Goal: Obtain resource: Download file/media

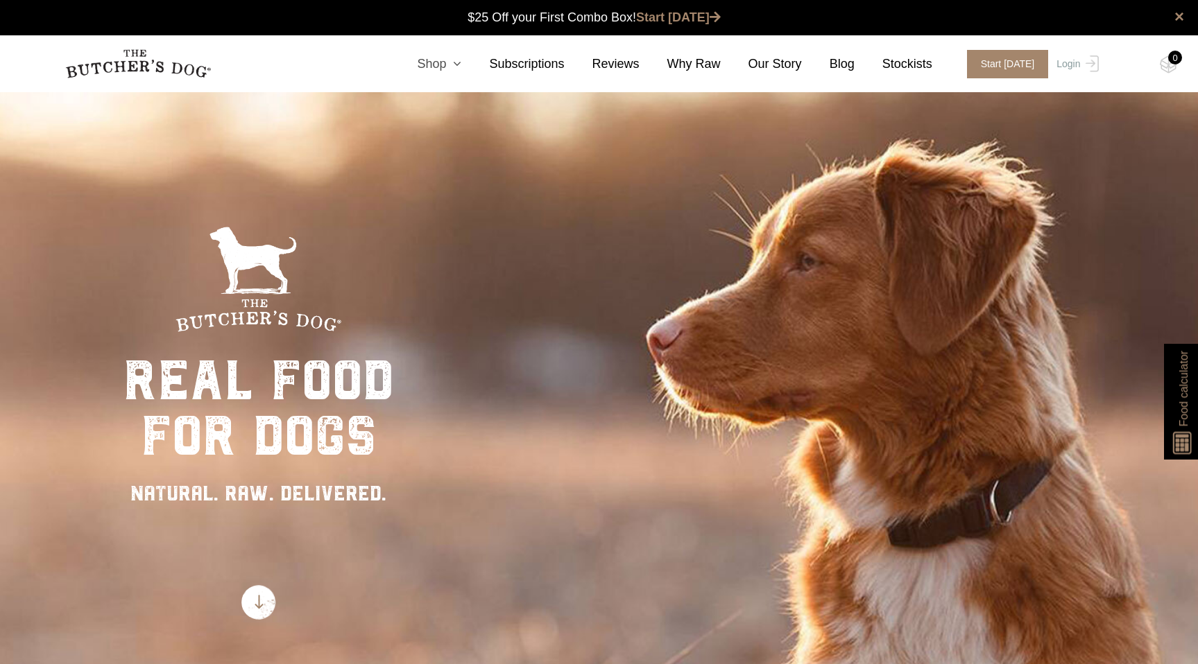
click at [455, 64] on icon at bounding box center [453, 64] width 15 height 12
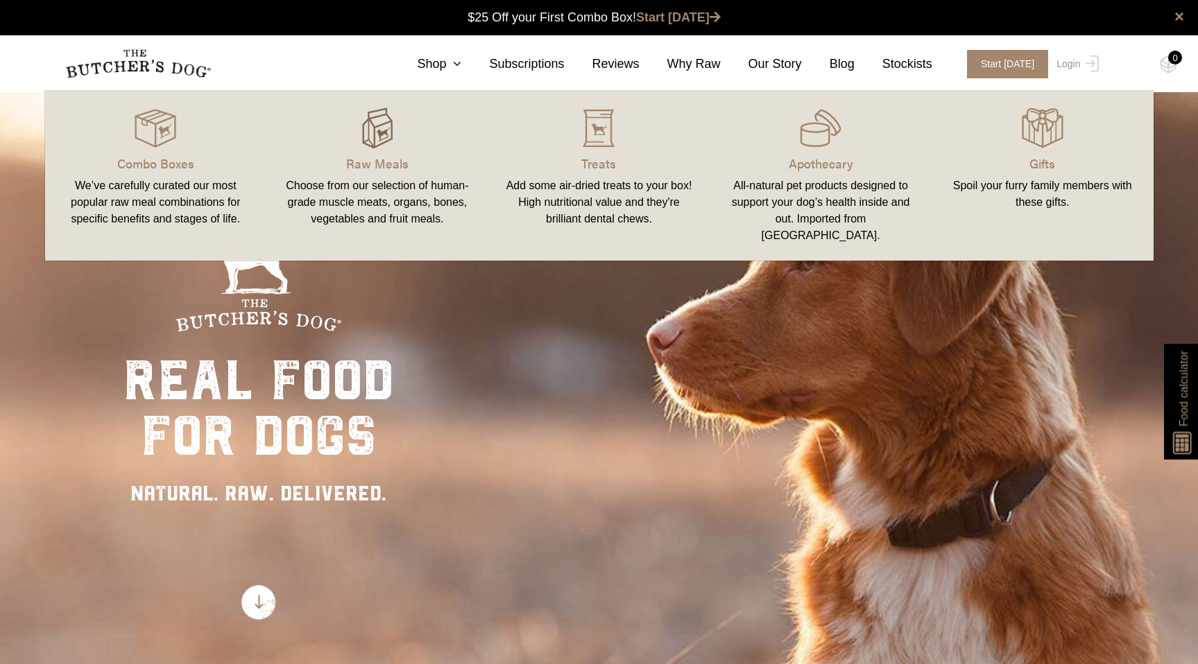
click at [388, 127] on img at bounding box center [377, 128] width 42 height 42
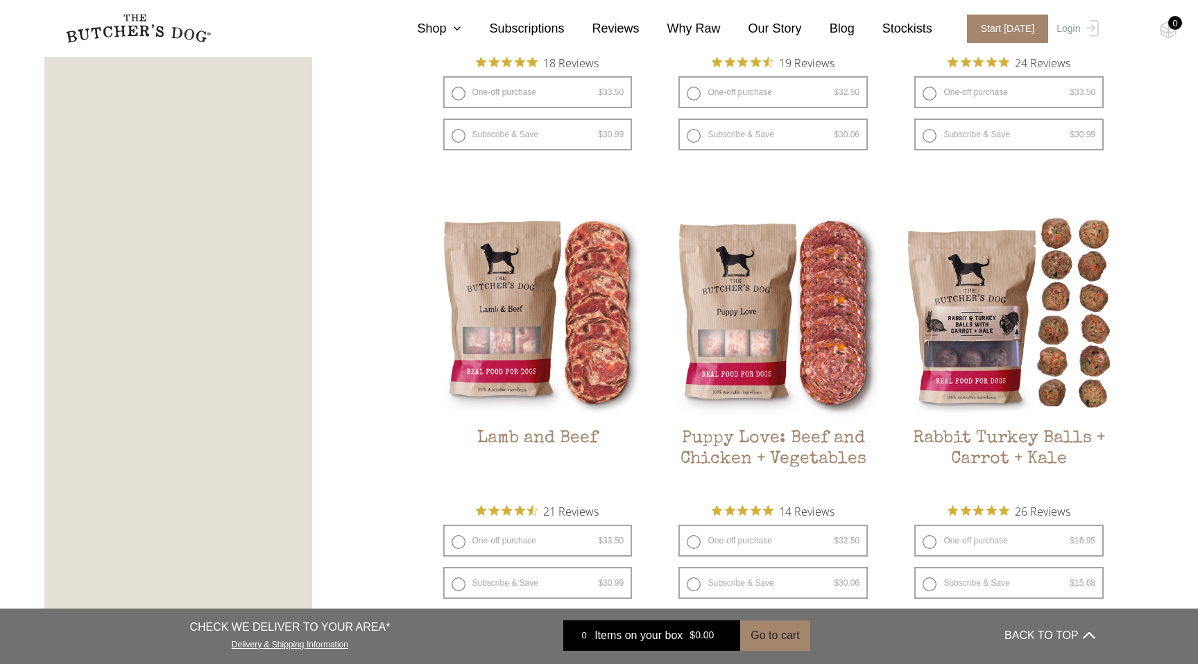
scroll to position [1108, 0]
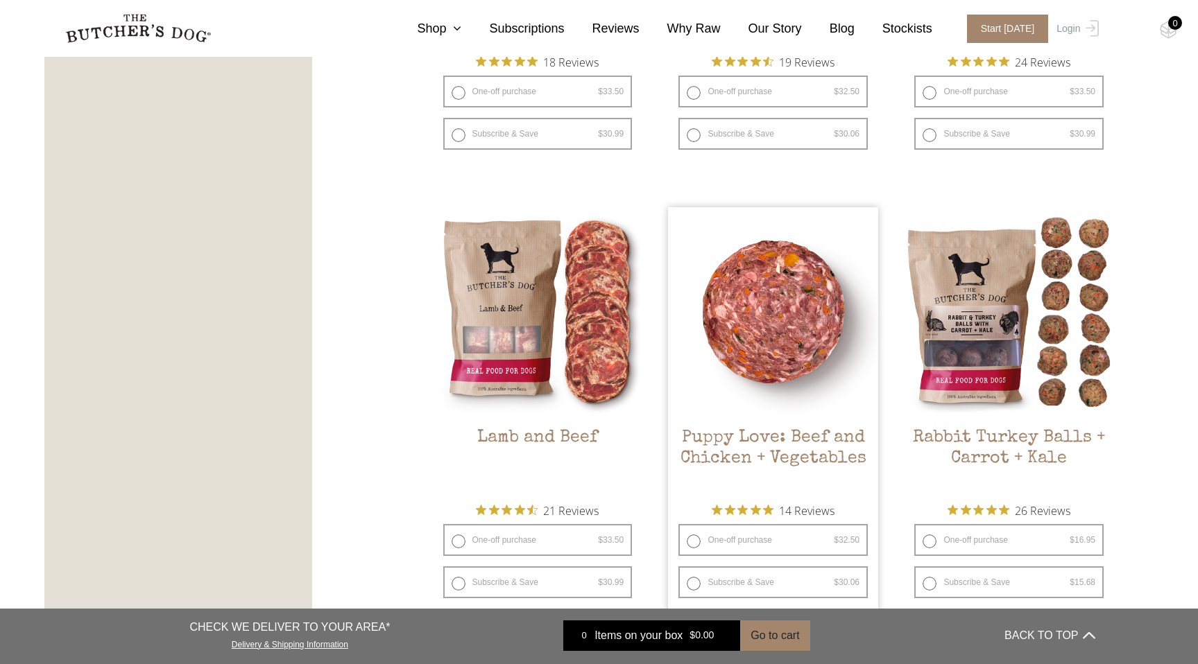
click at [752, 293] on img at bounding box center [773, 312] width 210 height 210
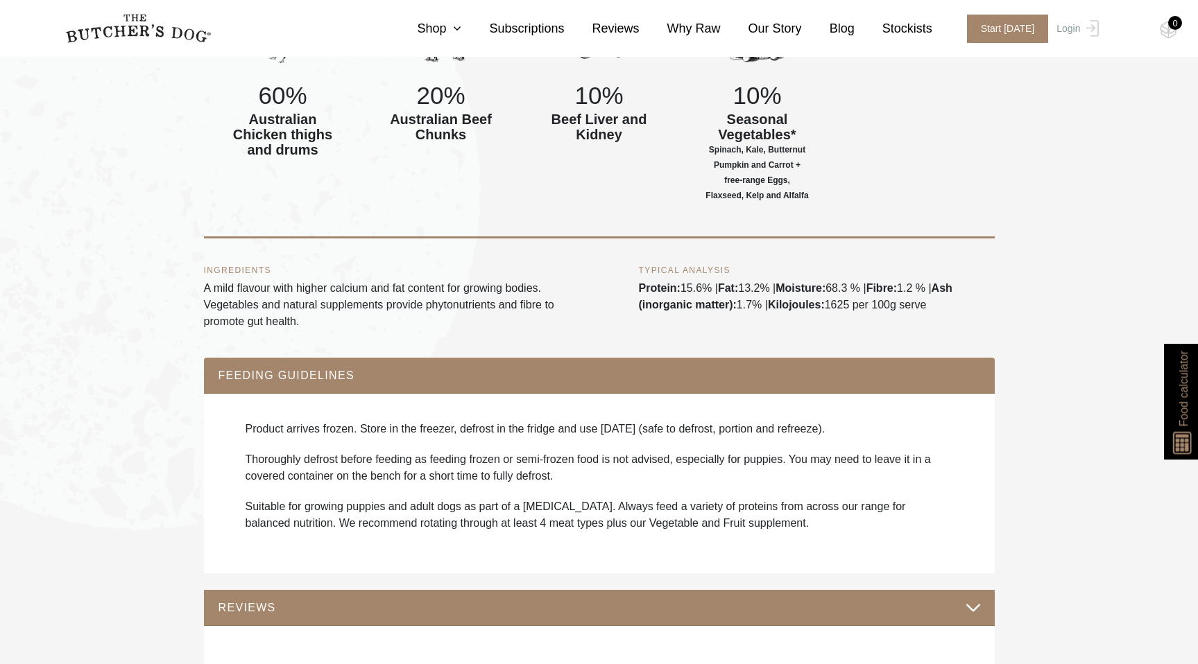
scroll to position [865, 0]
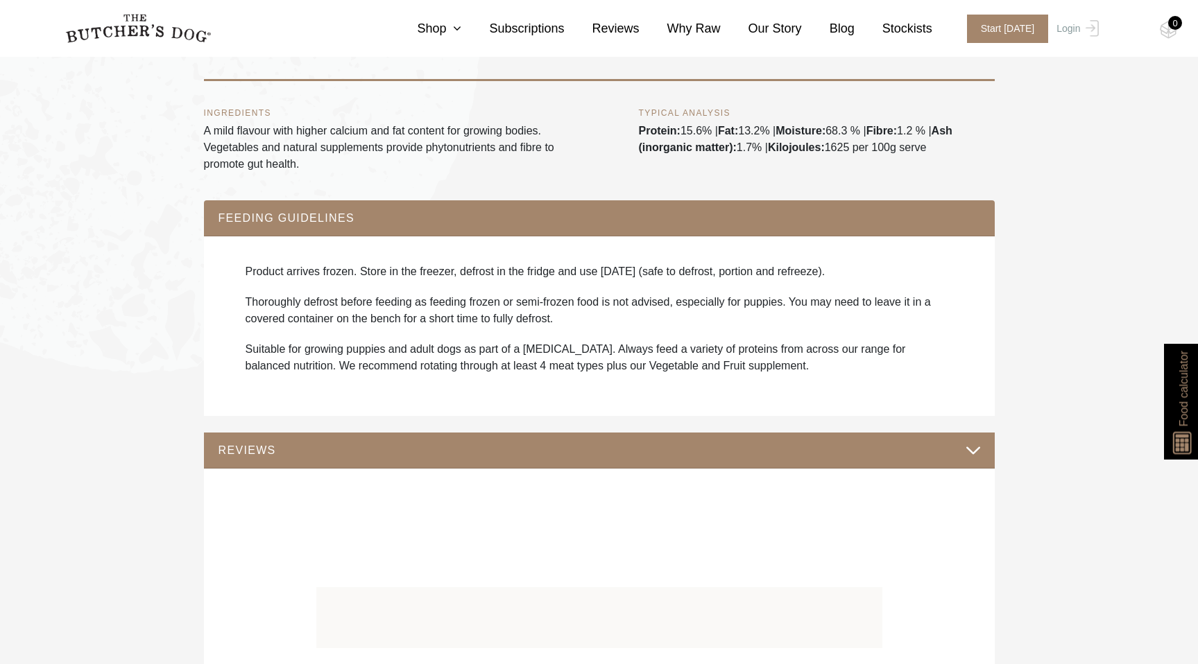
click at [570, 460] on button "REVIEWS" at bounding box center [599, 450] width 763 height 19
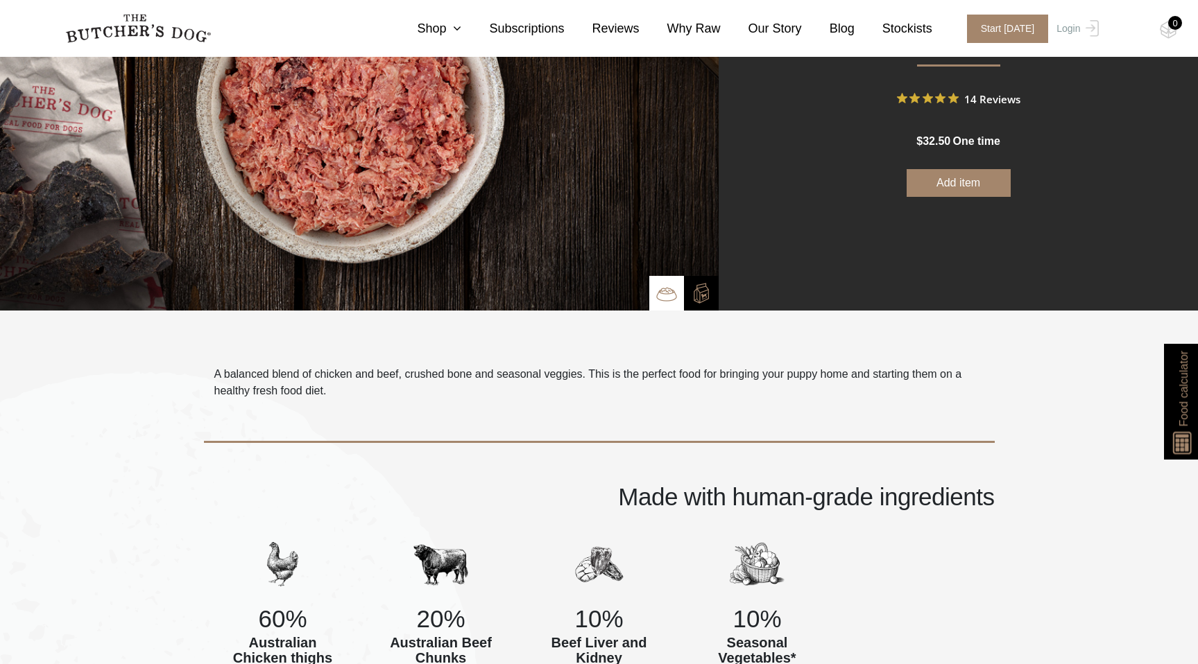
scroll to position [181, 0]
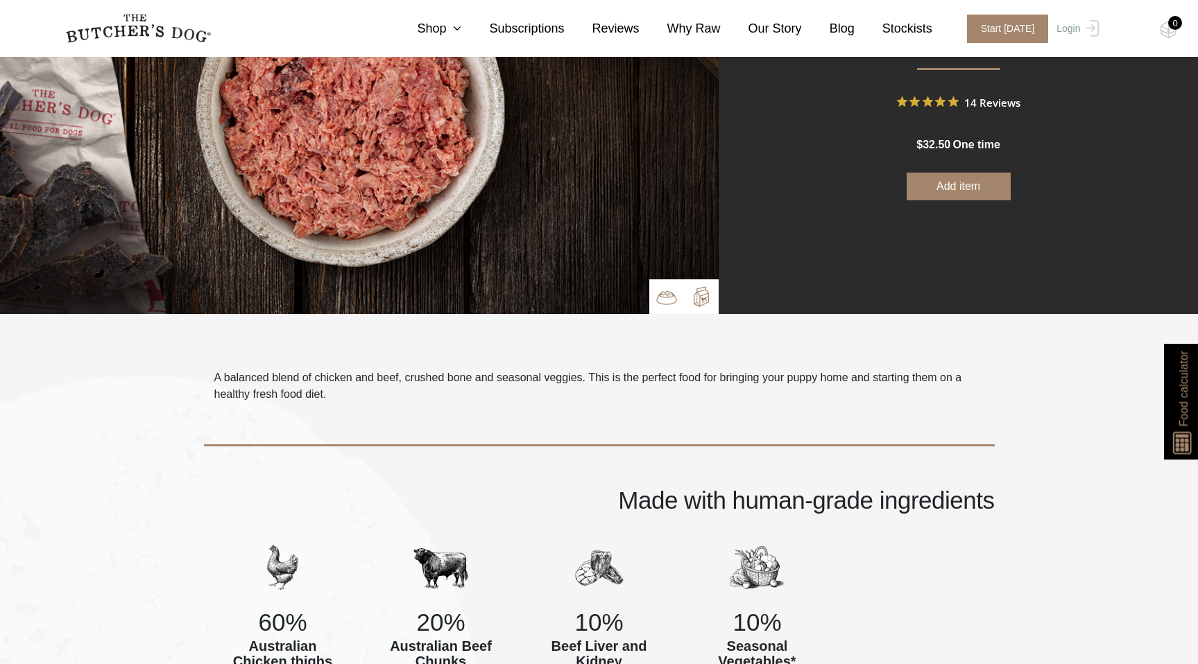
click at [707, 303] on img at bounding box center [701, 296] width 21 height 21
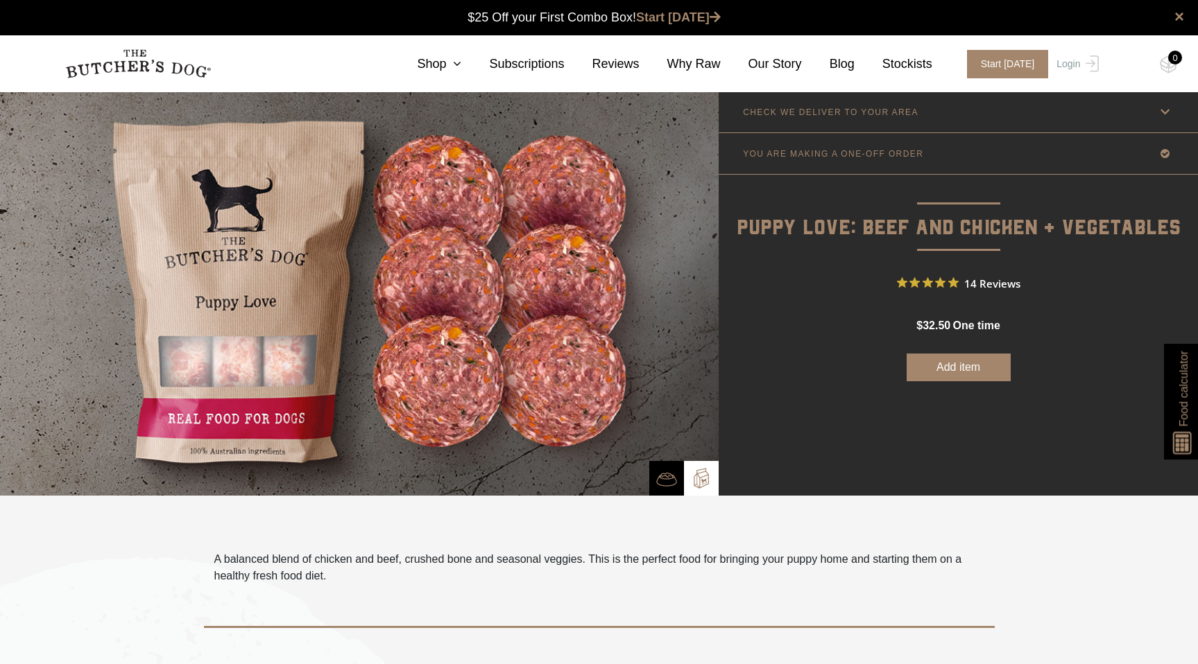
scroll to position [0, 0]
click at [449, 64] on link "Shop" at bounding box center [425, 64] width 72 height 19
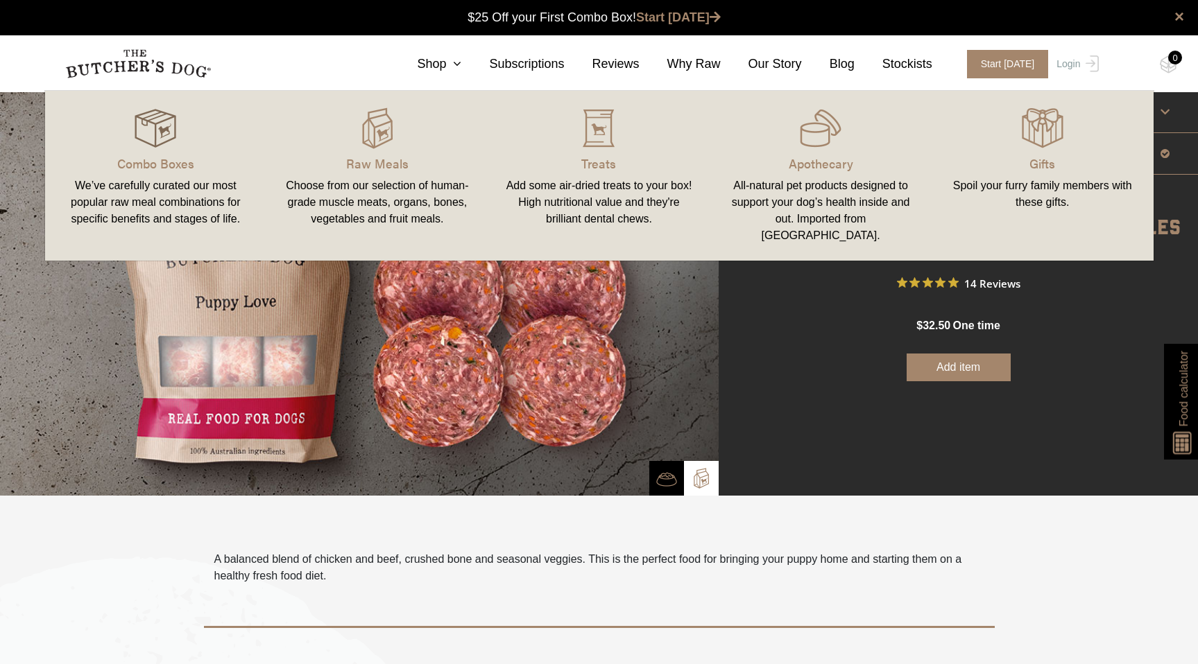
click at [152, 124] on img at bounding box center [156, 128] width 42 height 42
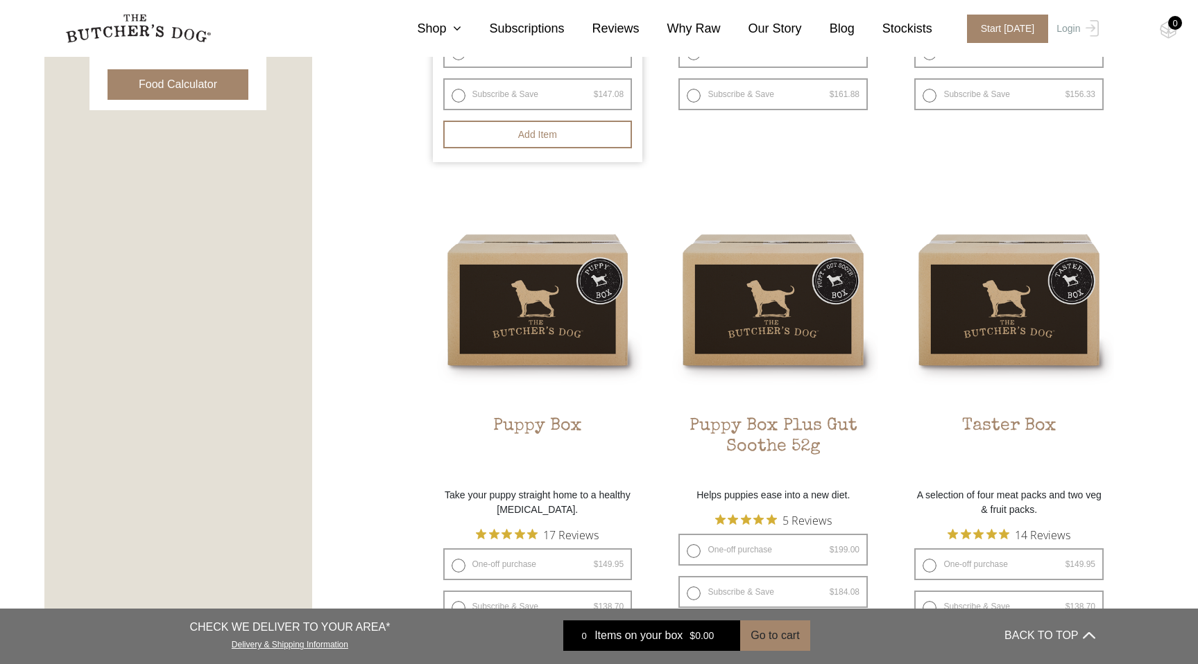
scroll to position [735, 0]
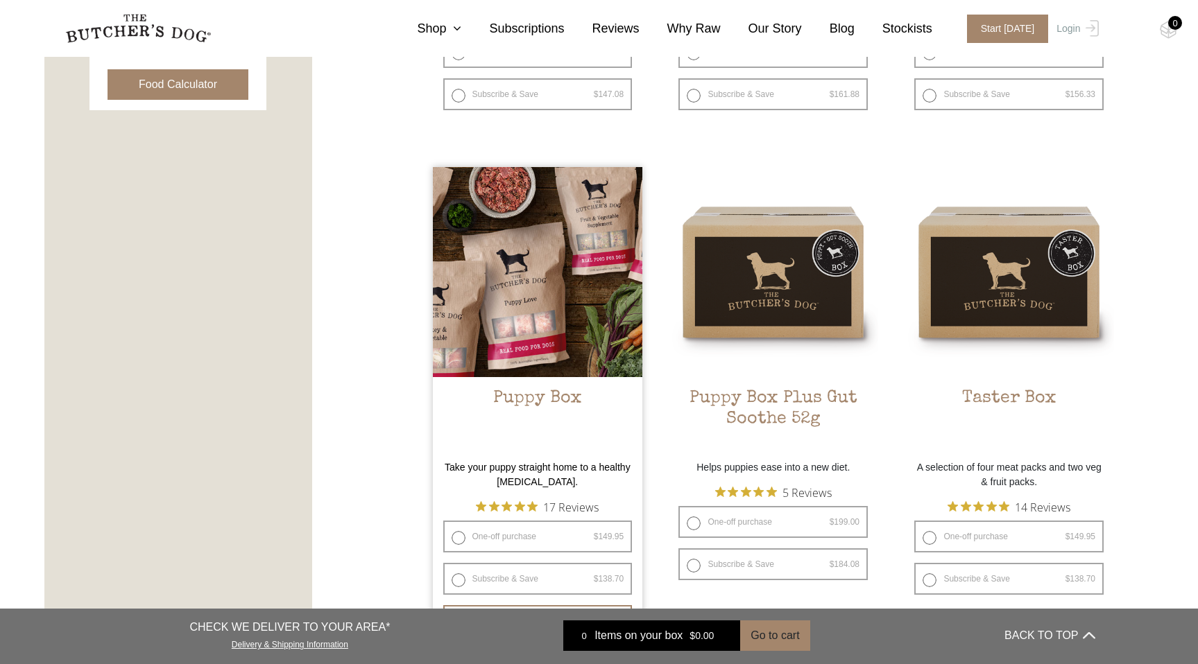
click at [569, 315] on img at bounding box center [538, 272] width 210 height 210
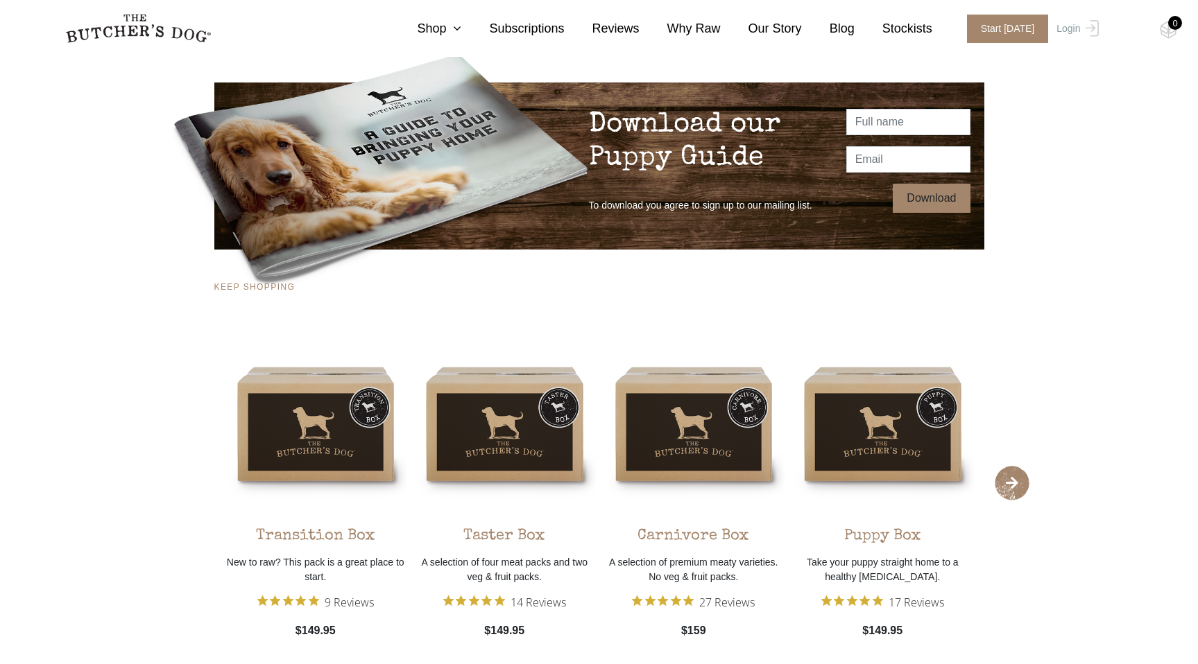
scroll to position [2449, 0]
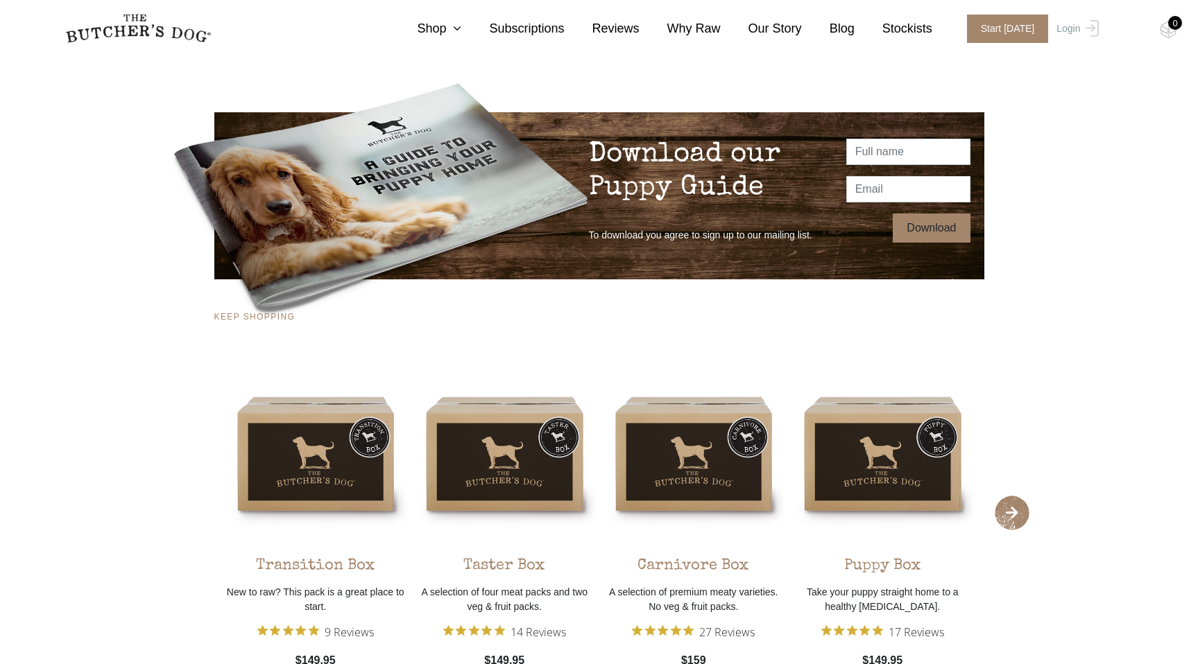
click at [940, 232] on input "Download" at bounding box center [931, 228] width 77 height 29
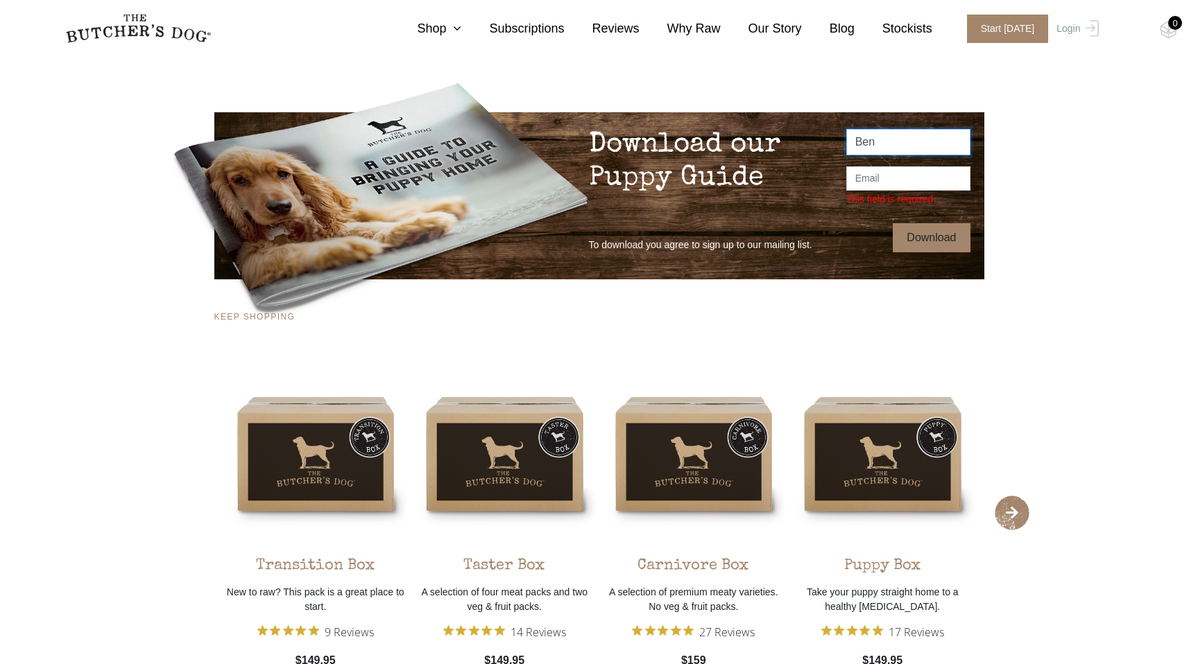
type input "Ben"
type input "[EMAIL_ADDRESS][DOMAIN_NAME]"
click at [947, 241] on input "Download" at bounding box center [931, 237] width 77 height 29
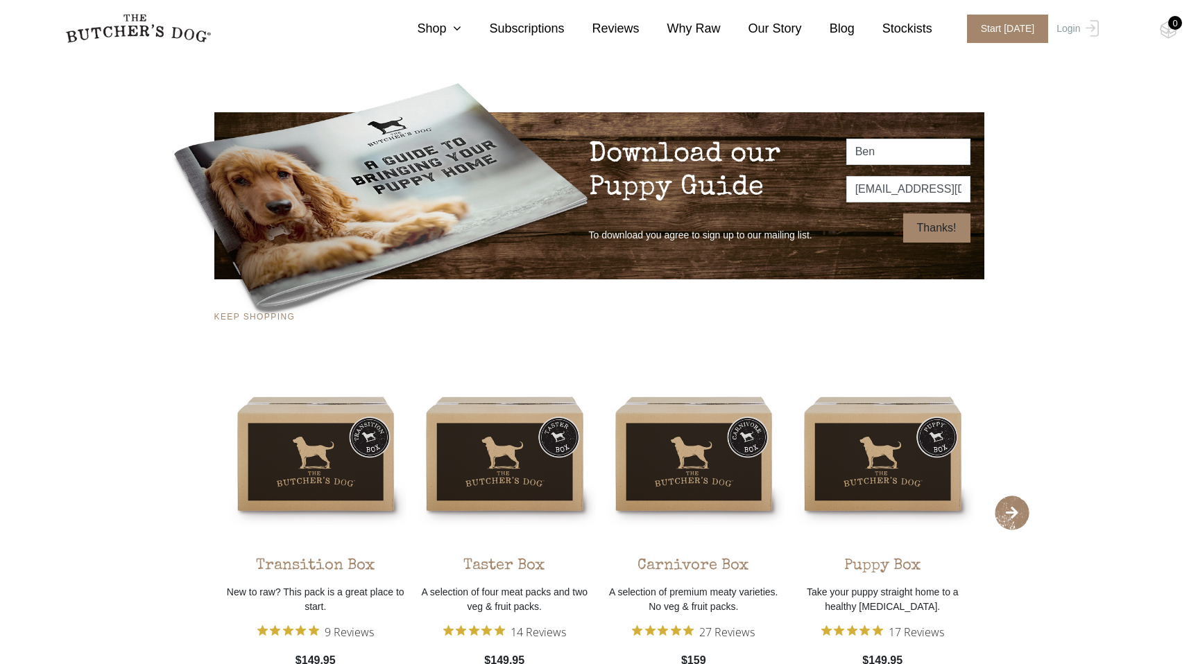
type input "Thanks!"
